Goal: Task Accomplishment & Management: Manage account settings

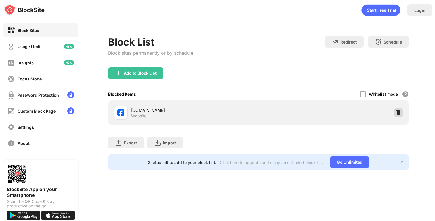
click at [396, 112] on img at bounding box center [398, 113] width 6 height 6
